Goal: Information Seeking & Learning: Learn about a topic

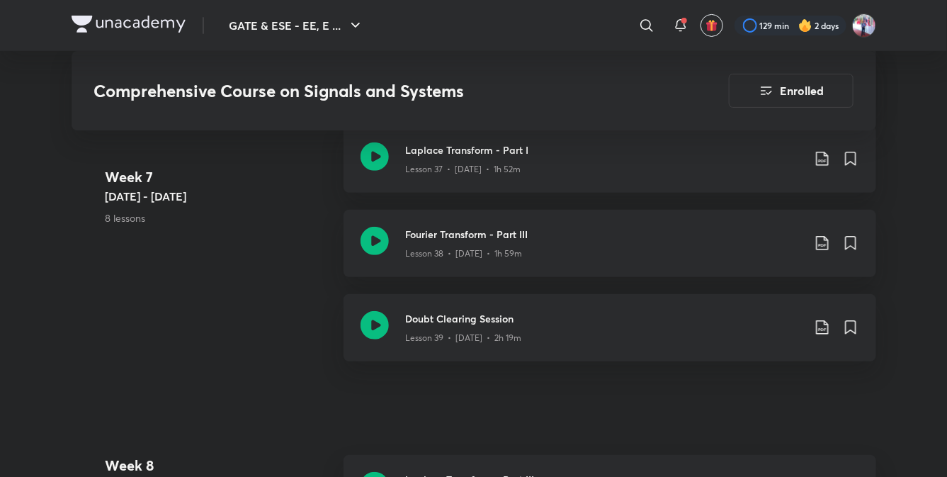
scroll to position [4357, 0]
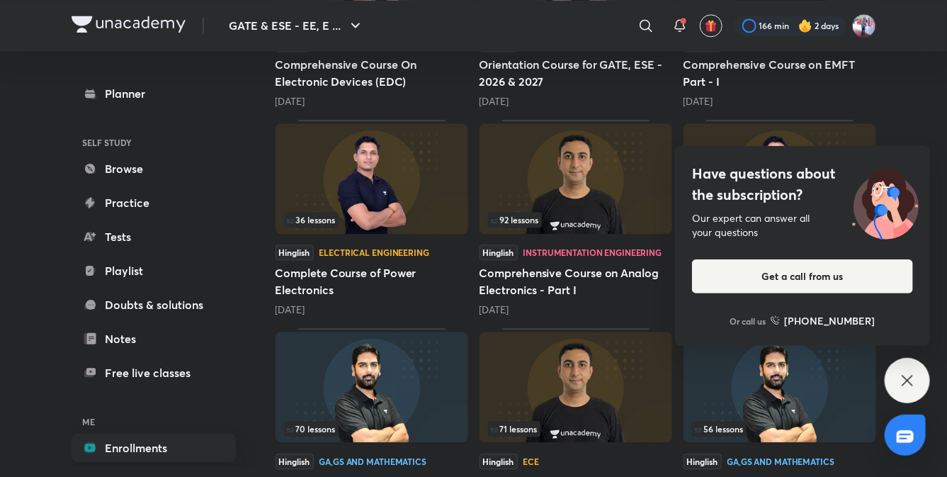
scroll to position [1215, 0]
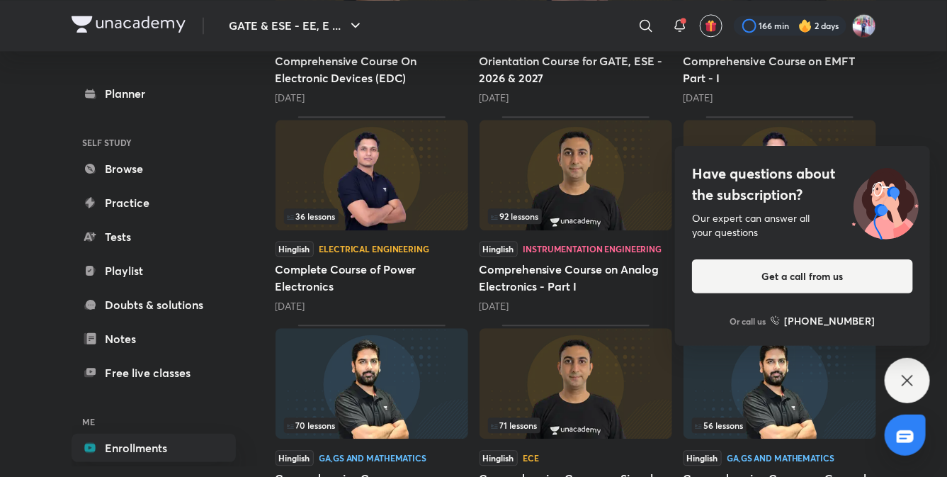
click at [906, 370] on div "Have questions about the subscription? Our expert can answer all your questions…" at bounding box center [907, 380] width 45 height 45
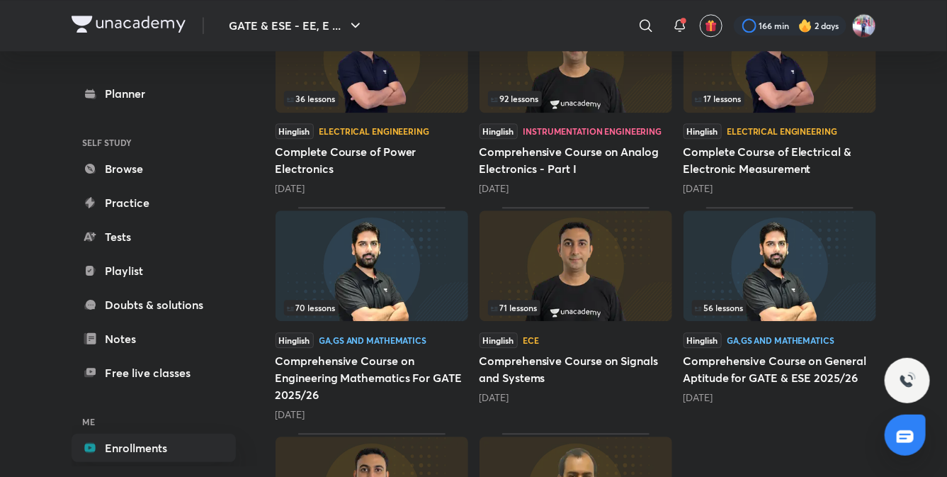
scroll to position [1334, 0]
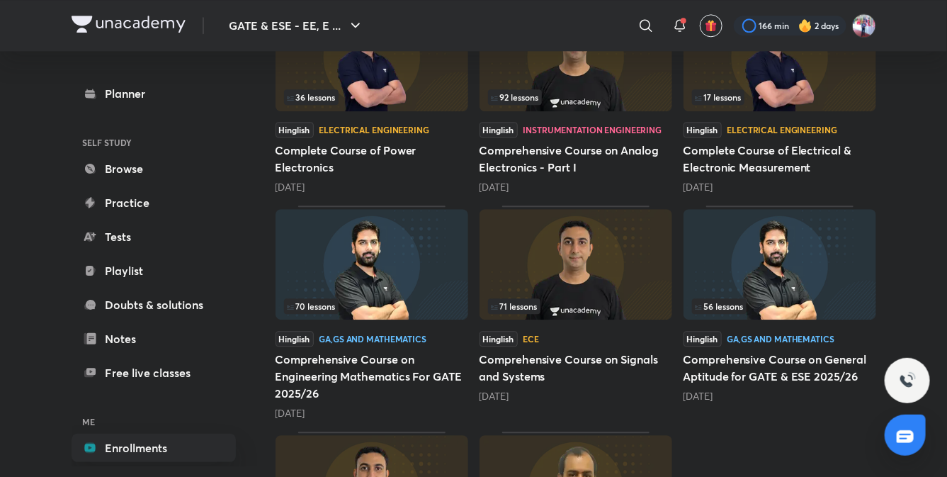
click at [383, 259] on img at bounding box center [372, 264] width 193 height 110
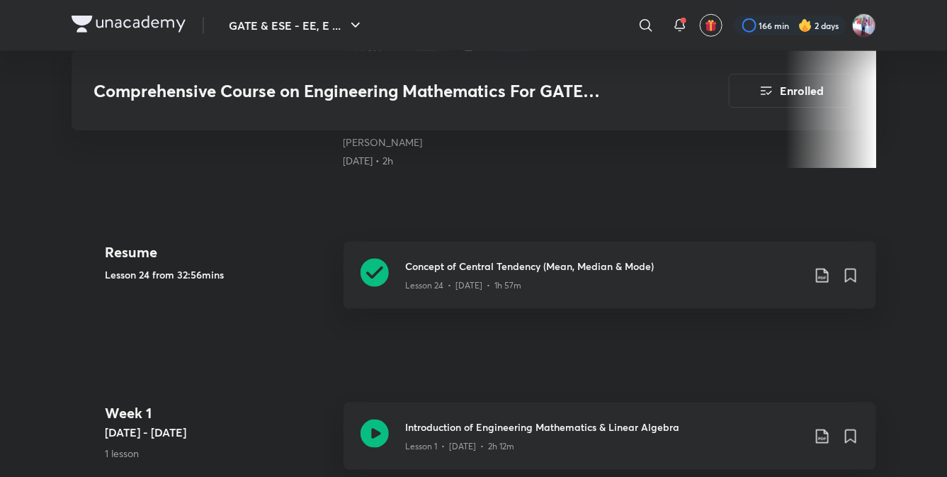
scroll to position [595, 0]
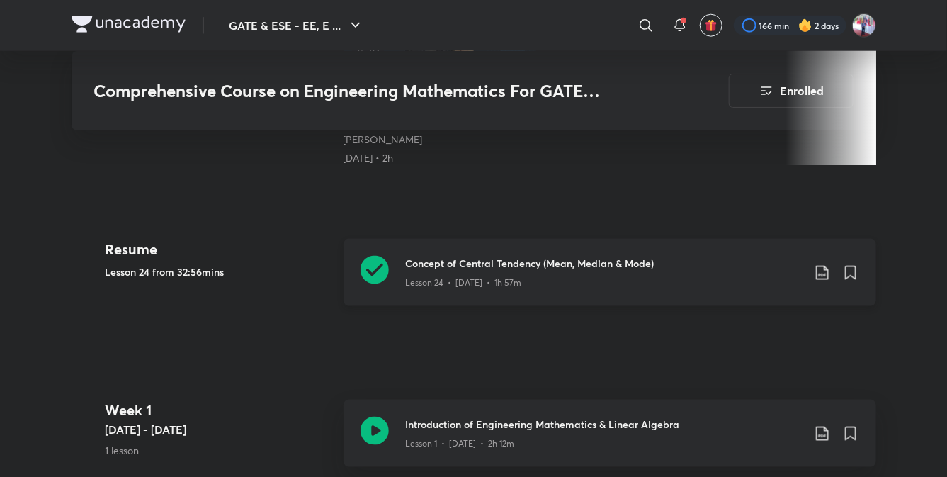
click at [469, 263] on h3 "Concept of Central Tendency (Mean, Median & Mode)" at bounding box center [604, 263] width 397 height 15
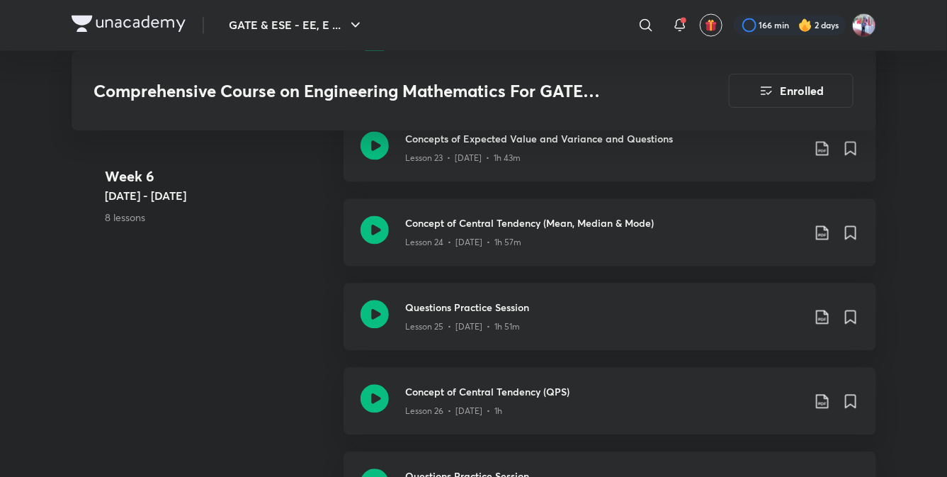
scroll to position [3117, 0]
click at [450, 310] on h3 "Questions Practice Session" at bounding box center [604, 307] width 397 height 15
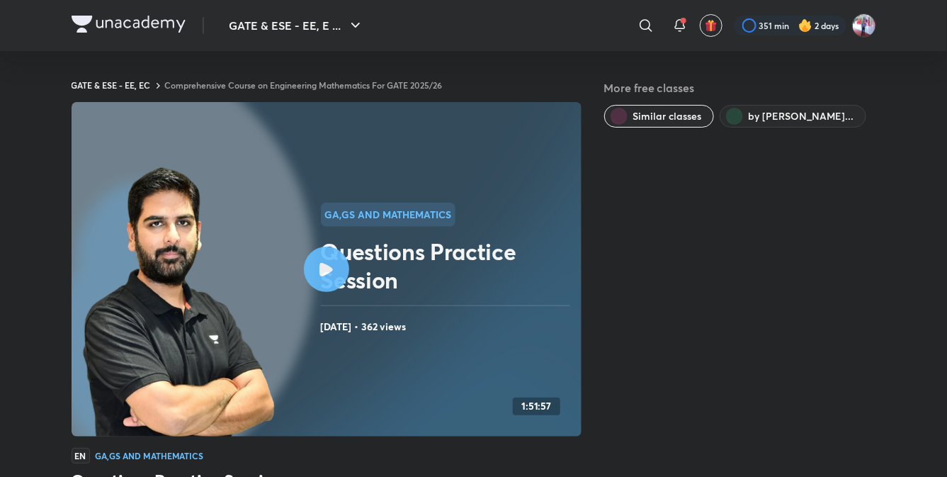
scroll to position [882, 0]
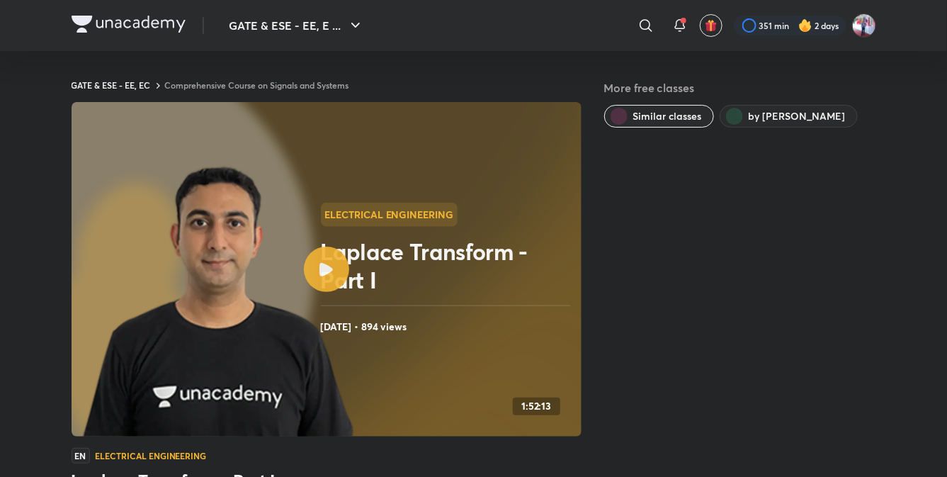
click at [137, 19] on img at bounding box center [129, 24] width 114 height 17
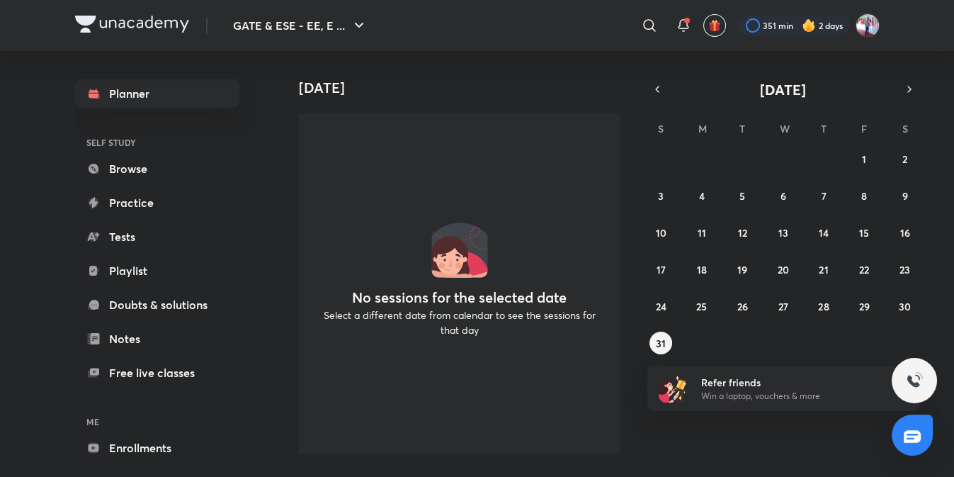
click at [674, 69] on div "[DATE] No sessions for the selected date Select a different date from calendar …" at bounding box center [615, 258] width 673 height 414
click at [769, 465] on div "[DATE] No sessions for the selected date Select a different date from calendar …" at bounding box center [615, 258] width 673 height 414
click at [772, 465] on div "[DATE] No sessions for the selected date Select a different date from calendar …" at bounding box center [615, 258] width 673 height 414
